Goal: Task Accomplishment & Management: Use online tool/utility

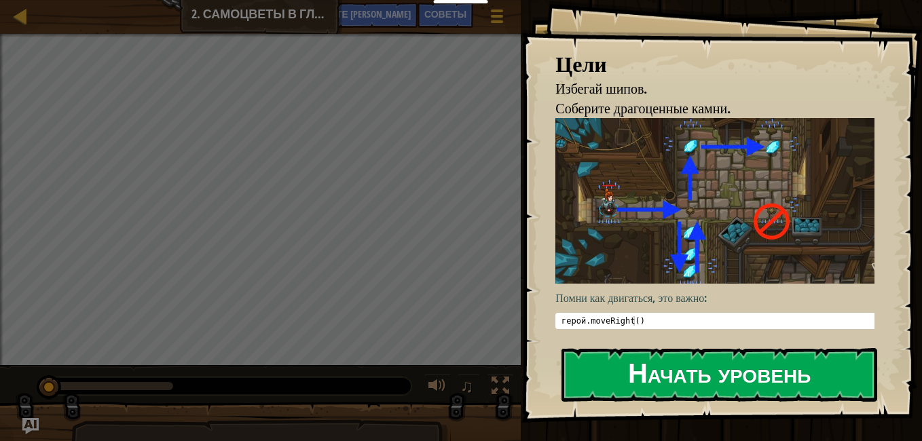
click at [590, 217] on img at bounding box center [719, 201] width 329 height 166
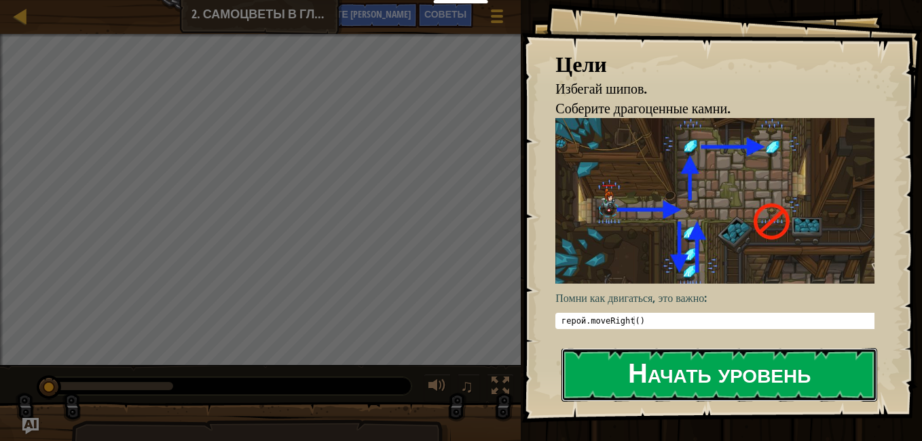
click at [640, 363] on button "Начать уровень" at bounding box center [719, 375] width 316 height 54
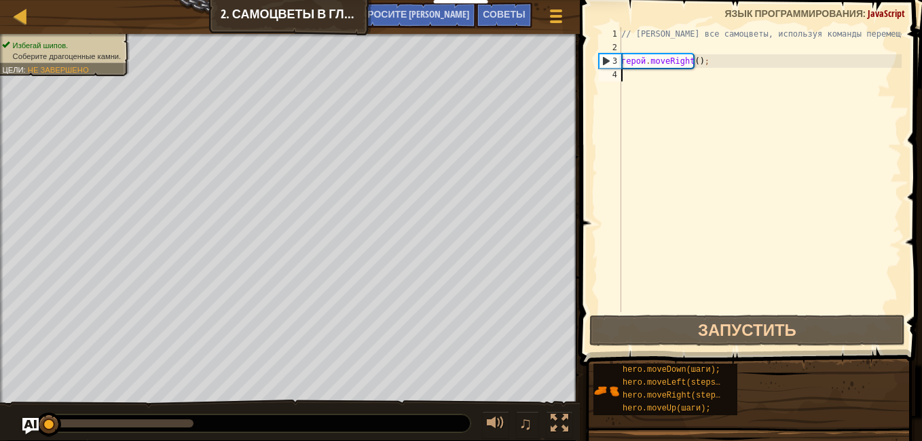
click at [717, 67] on div "// [PERSON_NAME] все самоцветы, используя команды перемещения. герой . moveRigh…" at bounding box center [759, 183] width 283 height 312
type textarea "hero.moveRight();"
click at [716, 67] on div "// [PERSON_NAME] все самоцветы, используя команды перемещения. герой . moveRigh…" at bounding box center [759, 183] width 283 height 312
click at [620, 75] on div "4" at bounding box center [610, 75] width 22 height 14
click at [627, 75] on div "// [PERSON_NAME] все самоцветы, используя команды перемещения. герой . moveRigh…" at bounding box center [759, 183] width 283 height 312
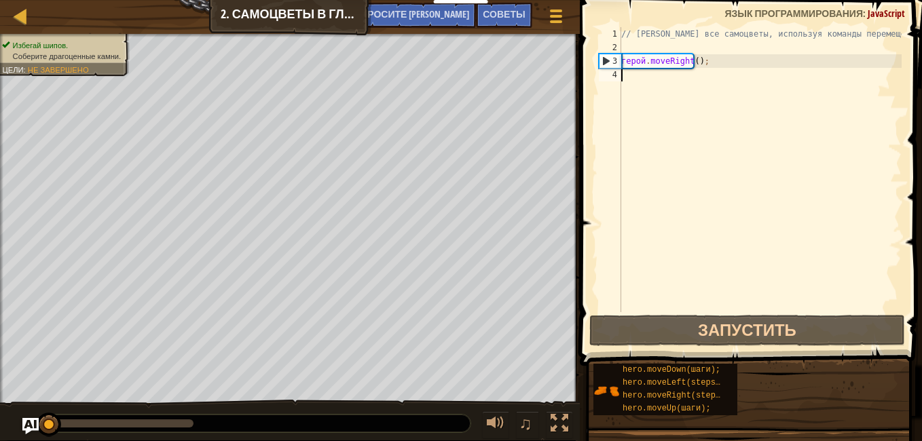
click at [627, 75] on div "// [PERSON_NAME] все самоцветы, используя команды перемещения. герой . moveRigh…" at bounding box center [759, 183] width 283 height 312
click at [705, 58] on div "// [PERSON_NAME] все самоцветы, используя команды перемещения. герой . moveRigh…" at bounding box center [759, 183] width 283 height 312
type textarea "hero.moveRight();"
